Goal: Task Accomplishment & Management: Use online tool/utility

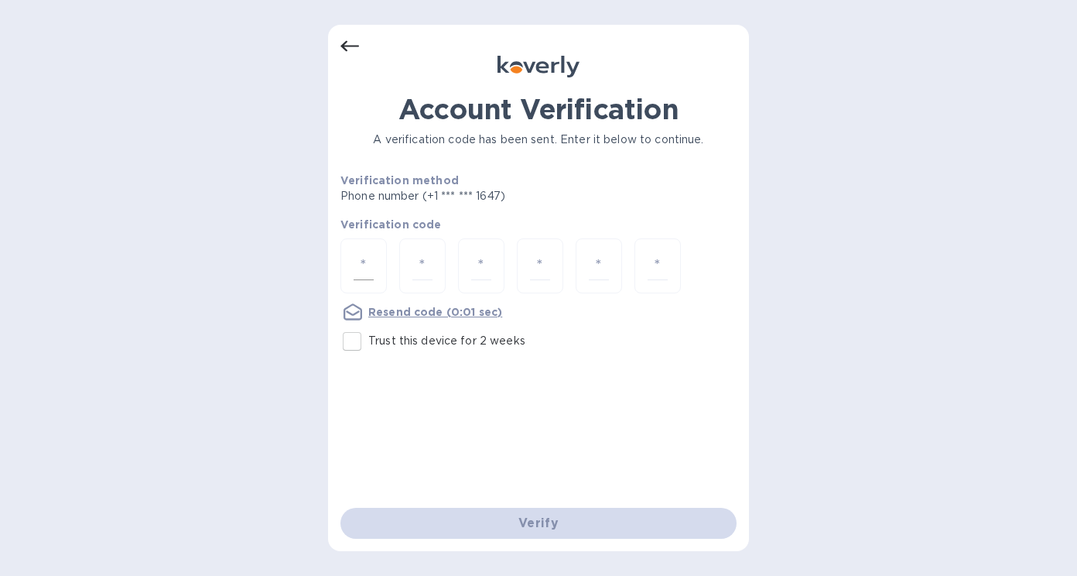
click at [344, 261] on div at bounding box center [364, 265] width 46 height 55
type input "4"
type input "3"
type input "9"
type input "3"
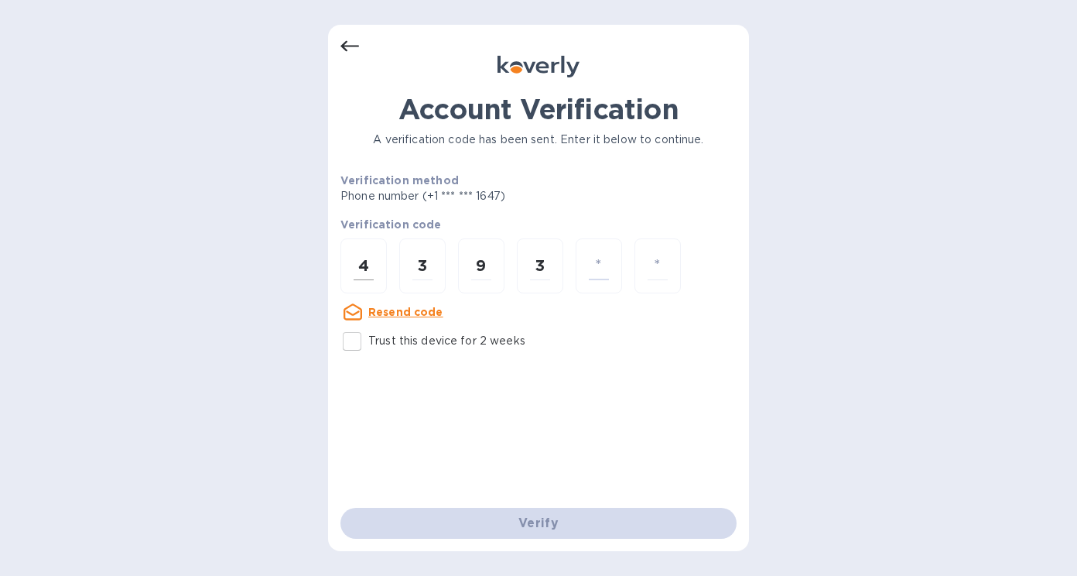
type input "9"
type input "0"
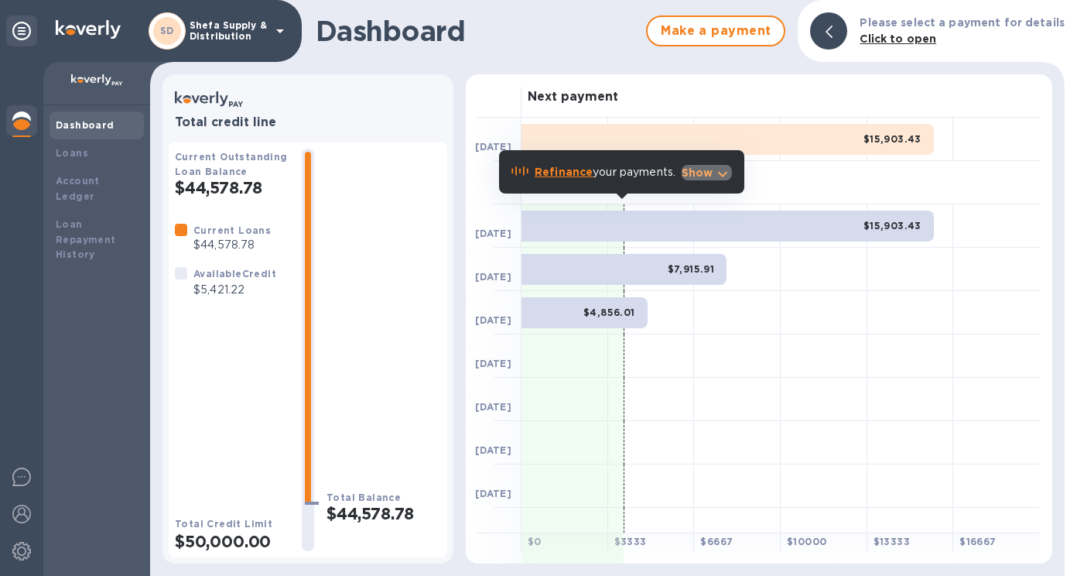
click at [696, 173] on p "Show" at bounding box center [698, 172] width 32 height 15
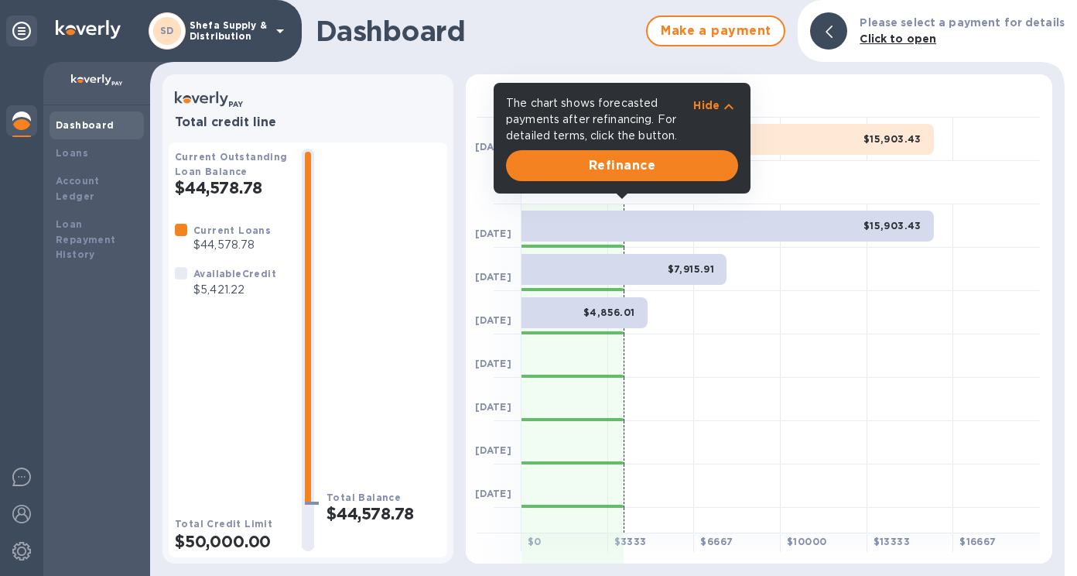
click at [822, 279] on div at bounding box center [824, 269] width 87 height 43
click at [789, 305] on div at bounding box center [824, 312] width 87 height 43
click at [732, 103] on icon "button" at bounding box center [729, 107] width 19 height 19
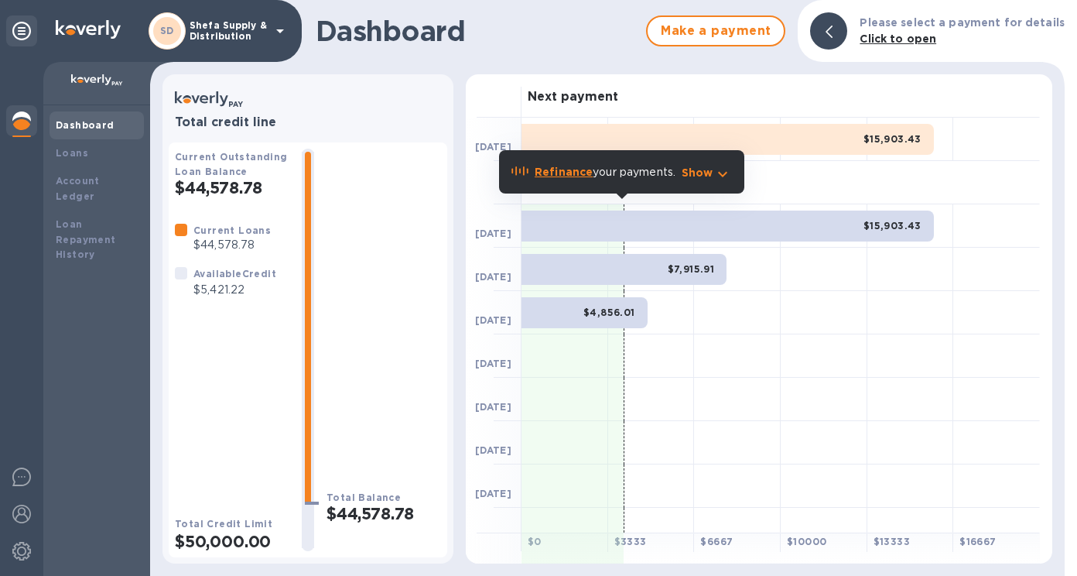
click at [565, 170] on b "Refinance" at bounding box center [564, 172] width 58 height 12
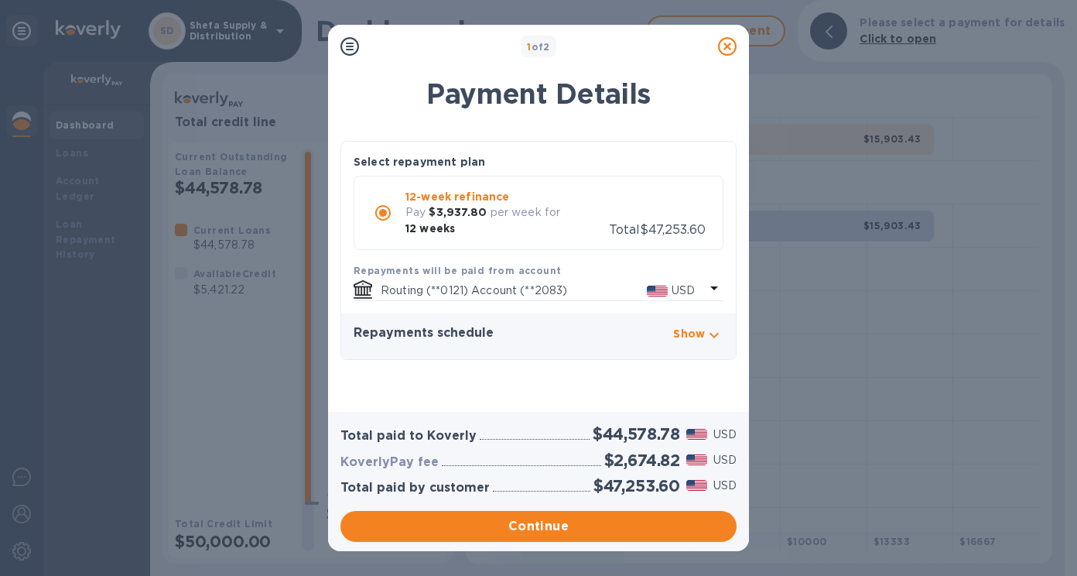
click at [725, 51] on icon at bounding box center [727, 46] width 19 height 19
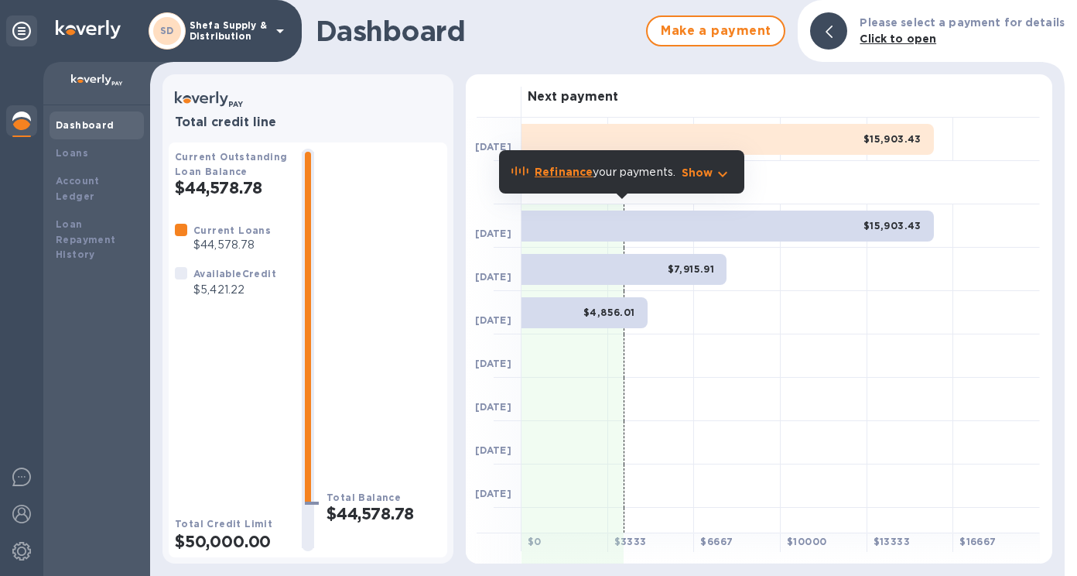
click at [898, 225] on b "$15,903.43" at bounding box center [893, 226] width 58 height 12
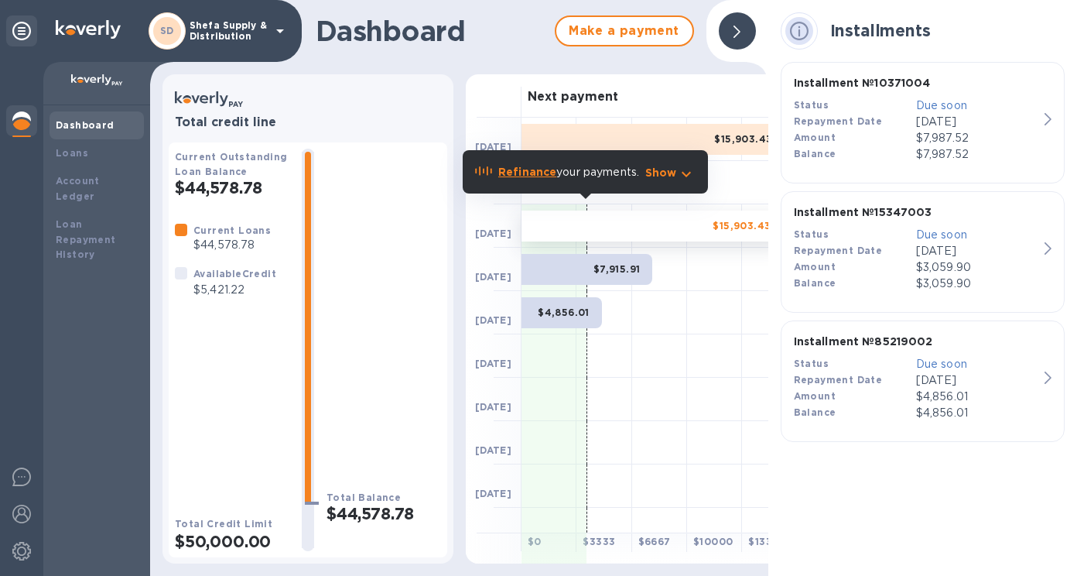
click at [736, 37] on icon at bounding box center [737, 32] width 7 height 12
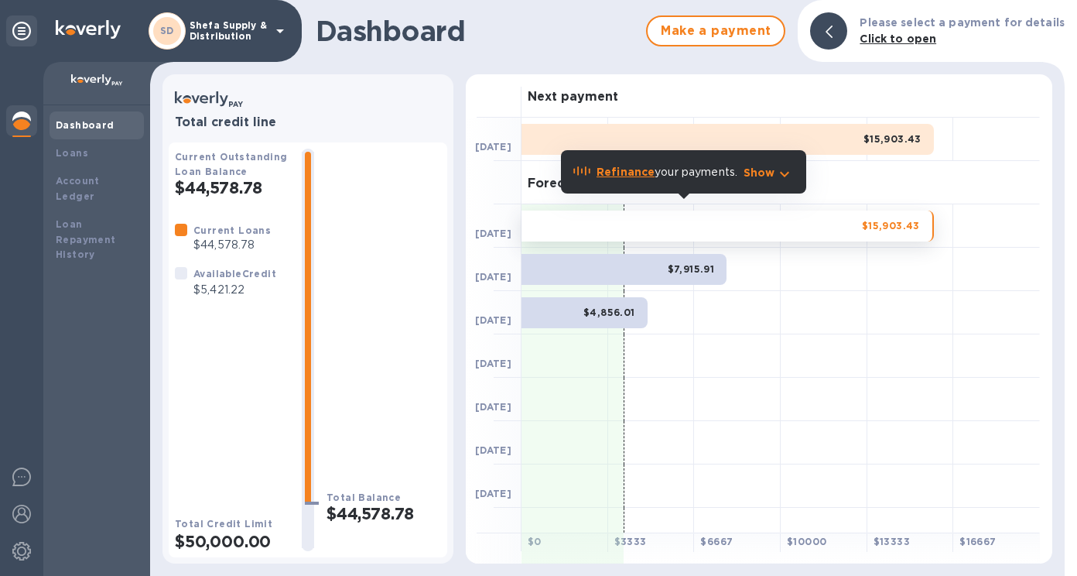
click at [749, 296] on div at bounding box center [737, 312] width 87 height 43
click at [786, 172] on icon "button" at bounding box center [785, 174] width 19 height 19
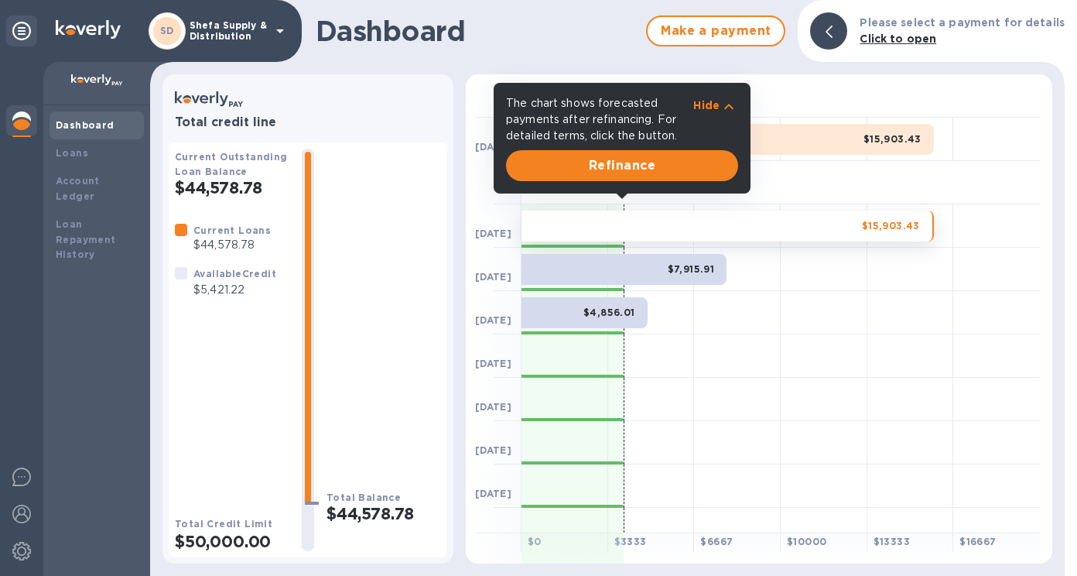
click at [738, 101] on div "The chart shows forecasted payments after refinancing. For detailed terms, clic…" at bounding box center [622, 119] width 238 height 55
click at [792, 146] on div "$15,903.43" at bounding box center [728, 139] width 413 height 31
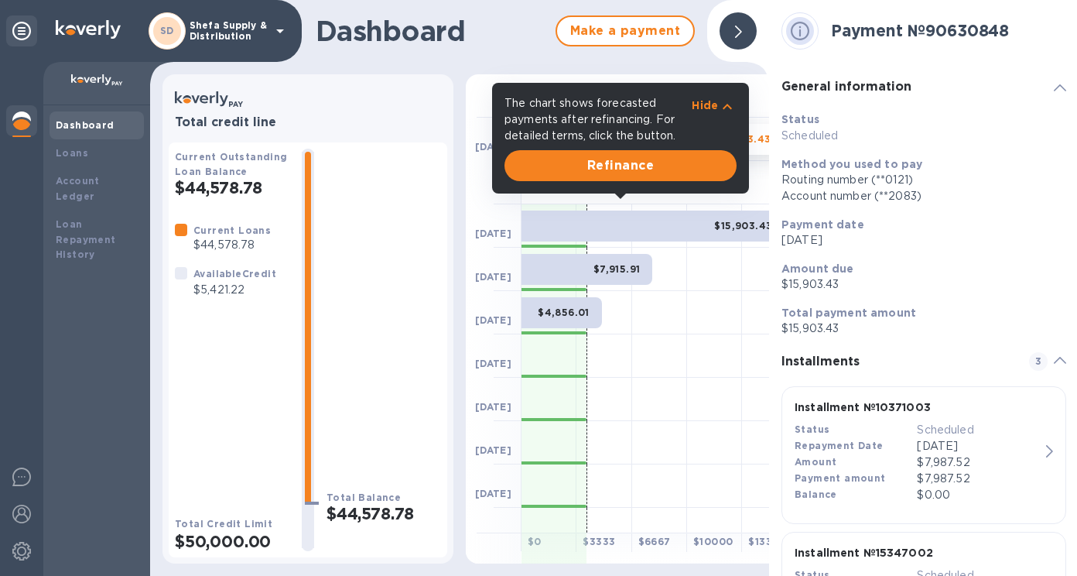
drag, startPoint x: 677, startPoint y: 358, endPoint x: 699, endPoint y: 341, distance: 28.2
click at [677, 358] on div at bounding box center [659, 355] width 55 height 43
click at [728, 32] on div at bounding box center [738, 30] width 37 height 37
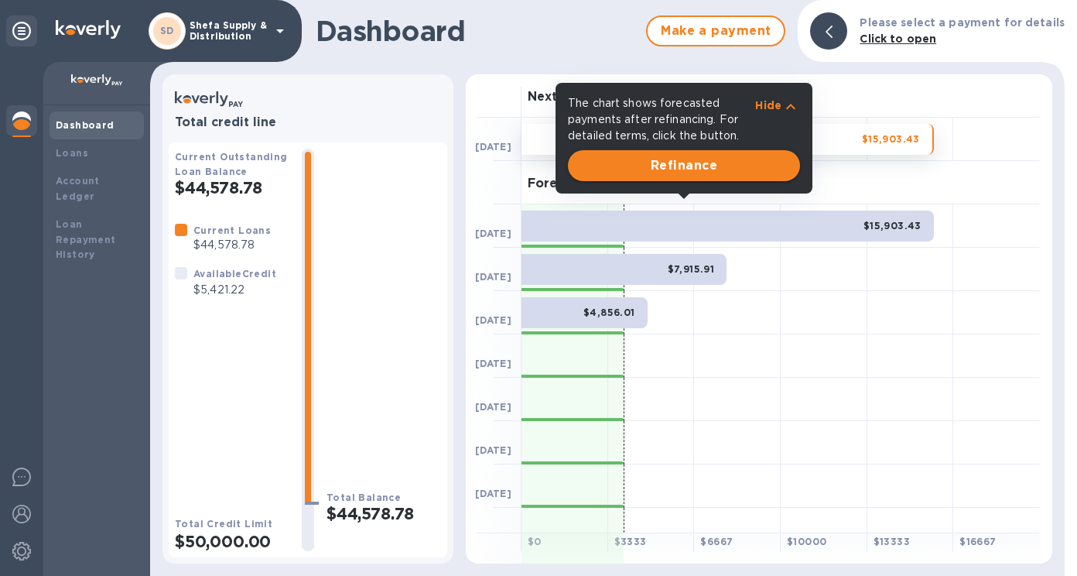
click at [736, 151] on button "Refinance" at bounding box center [684, 165] width 232 height 31
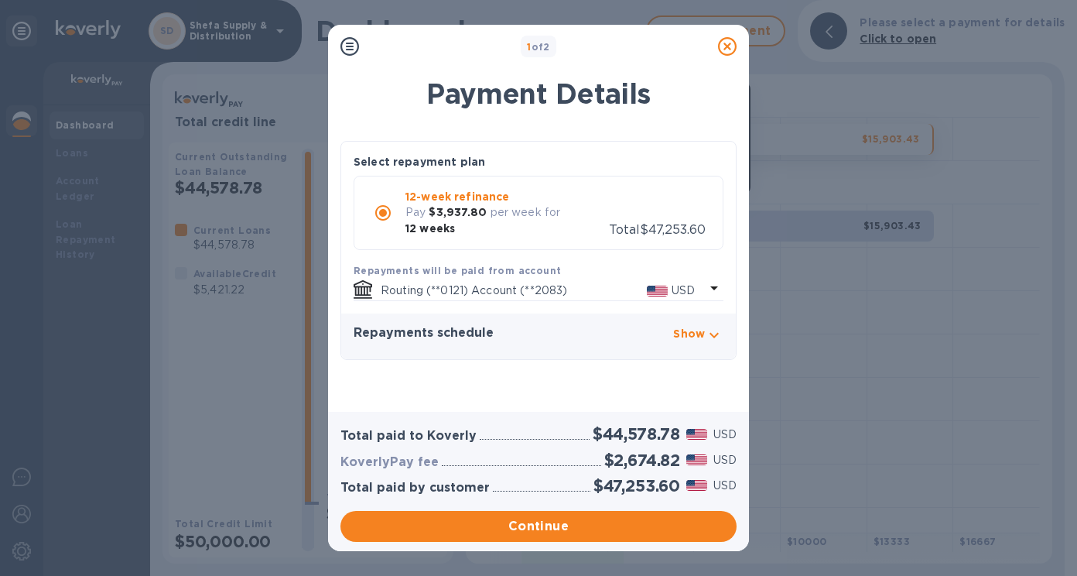
click at [712, 330] on div "button" at bounding box center [714, 336] width 19 height 21
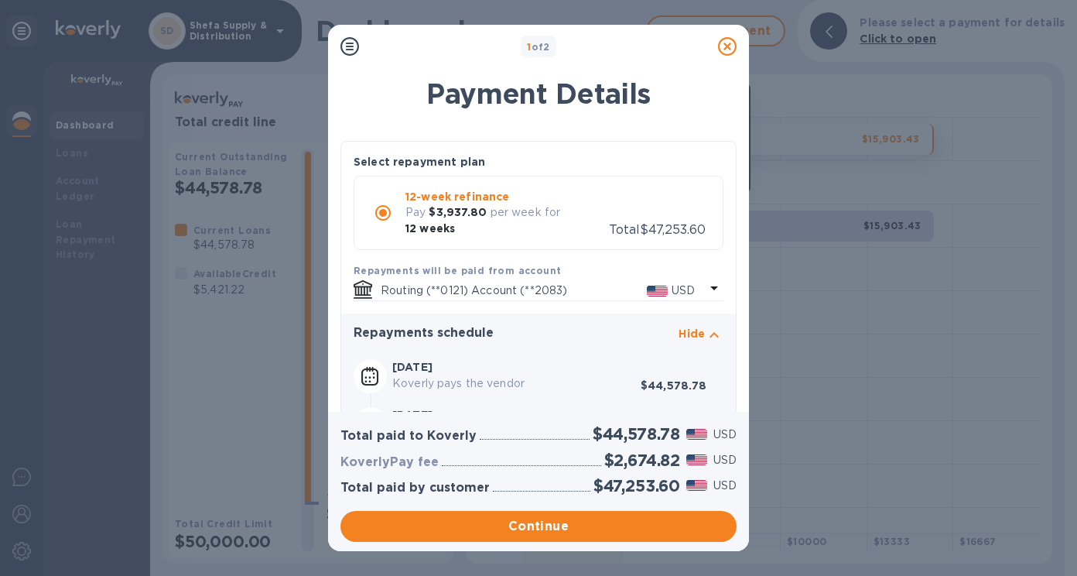
click at [729, 48] on icon at bounding box center [727, 46] width 19 height 19
